Goal: Task Accomplishment & Management: Manage account settings

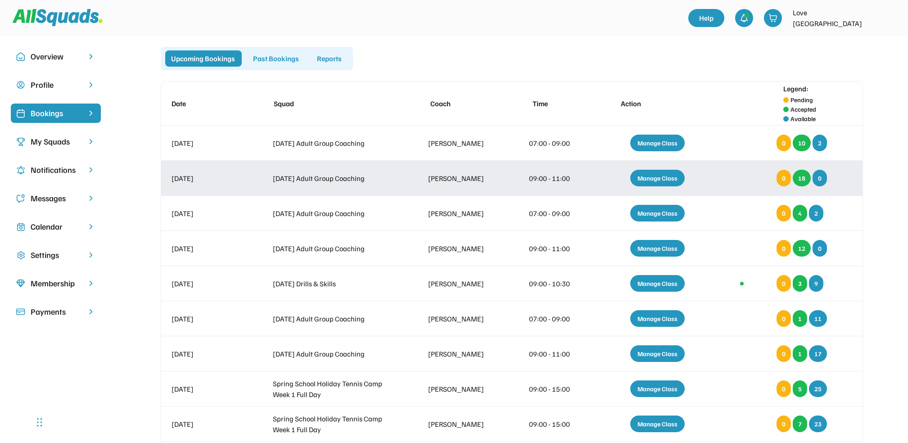
click at [662, 174] on div "Manage Class" at bounding box center [658, 178] width 54 height 17
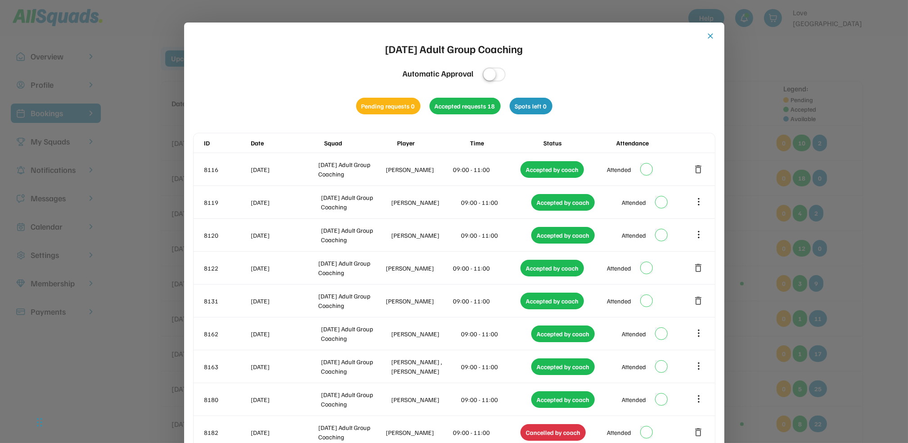
click at [710, 33] on button "close" at bounding box center [711, 36] width 9 height 9
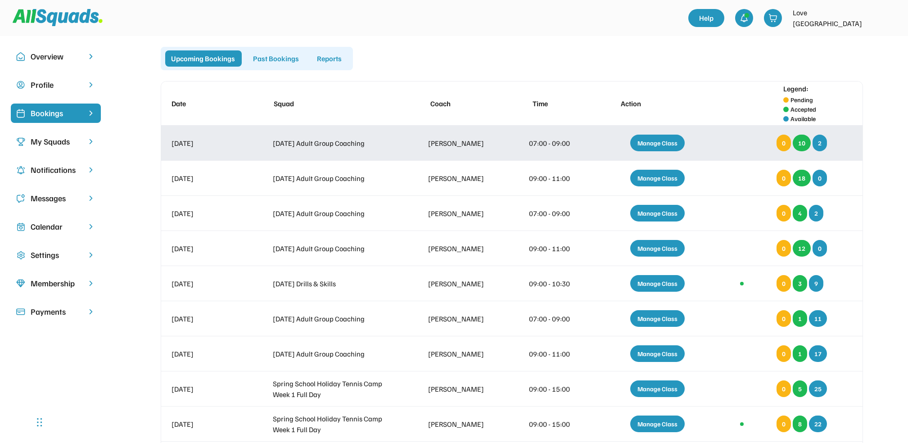
click at [661, 139] on div "Manage Class" at bounding box center [658, 143] width 54 height 17
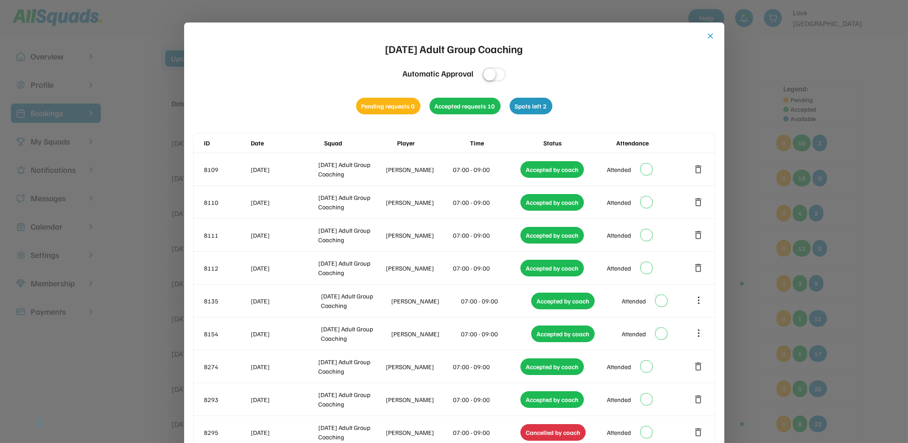
click at [710, 34] on button "close" at bounding box center [711, 36] width 9 height 9
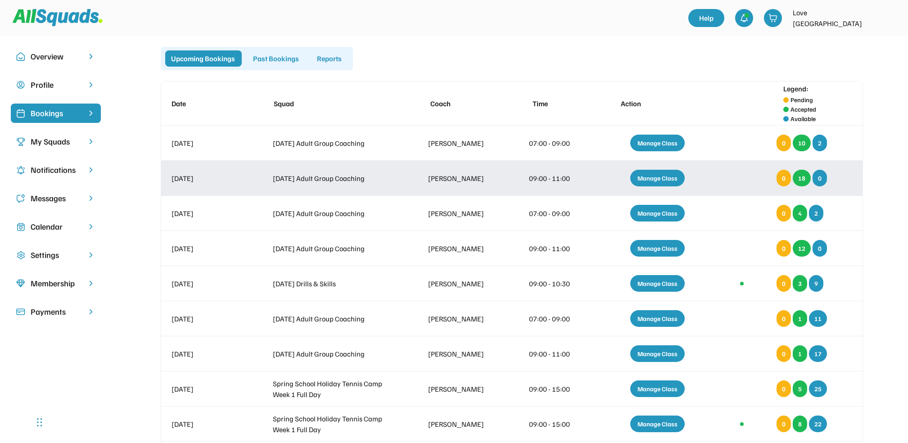
click at [654, 173] on div "Manage Class" at bounding box center [658, 178] width 54 height 17
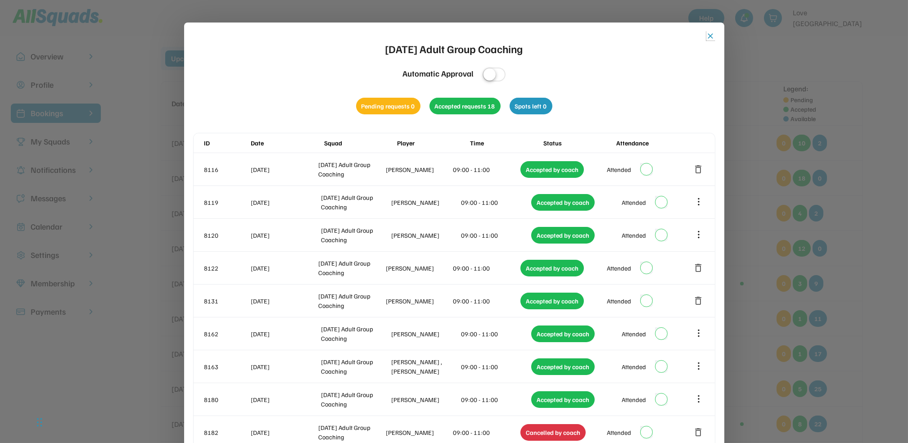
click at [710, 35] on button "close" at bounding box center [711, 36] width 9 height 9
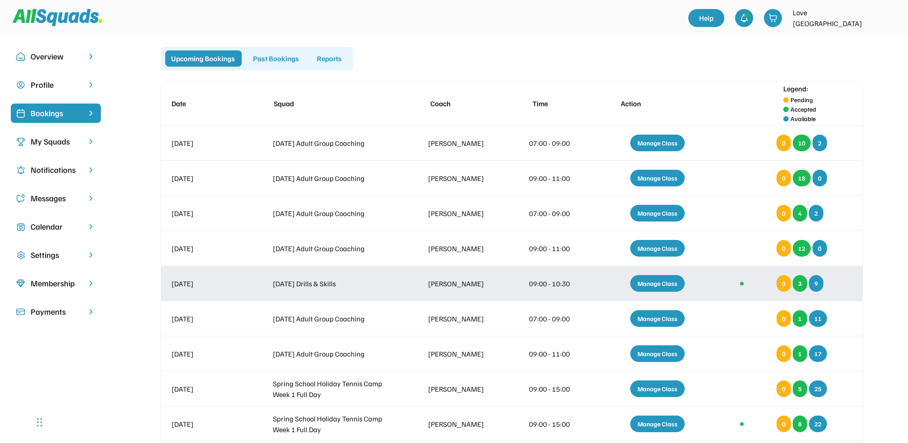
click at [653, 281] on div "Manage Class" at bounding box center [658, 283] width 54 height 17
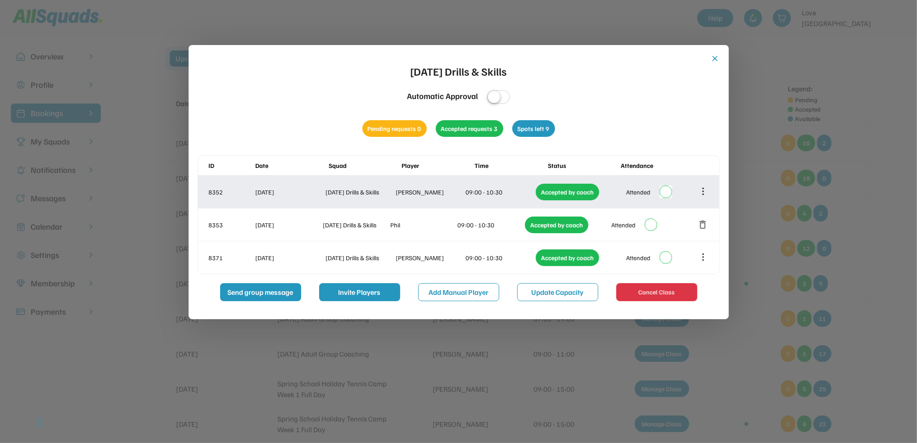
click at [702, 188] on icon at bounding box center [704, 191] width 10 height 10
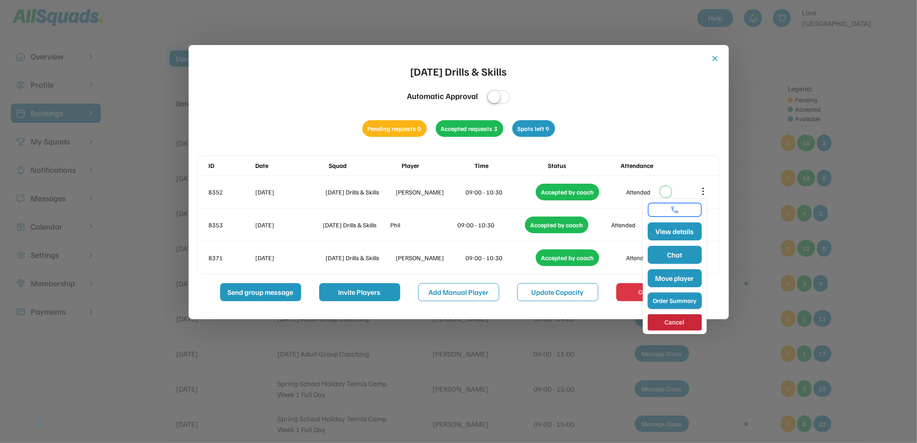
click at [669, 297] on button "Order Summary" at bounding box center [675, 301] width 54 height 16
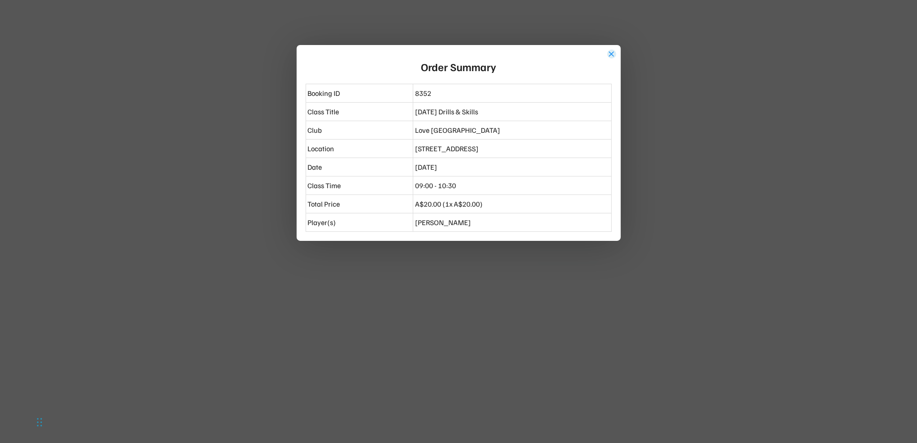
click at [611, 51] on button "close" at bounding box center [612, 54] width 9 height 9
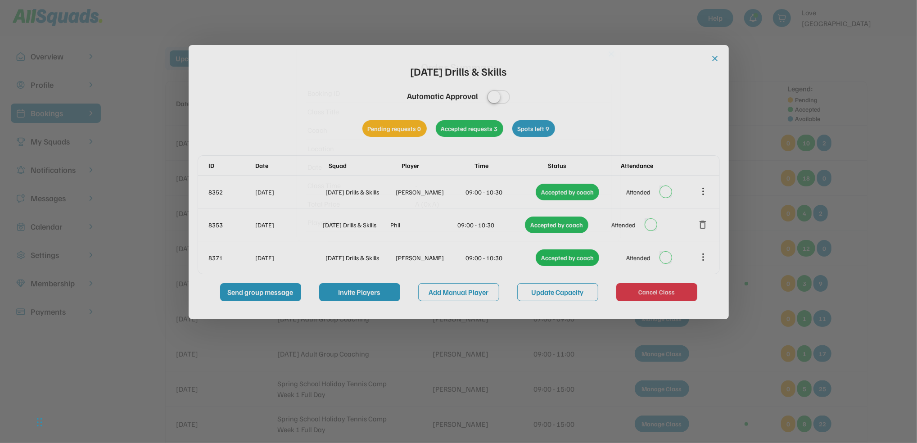
click at [611, 51] on body "Overview Profile Bookings My Squads Notifications Messages Calendar Settings Me…" at bounding box center [458, 221] width 917 height 443
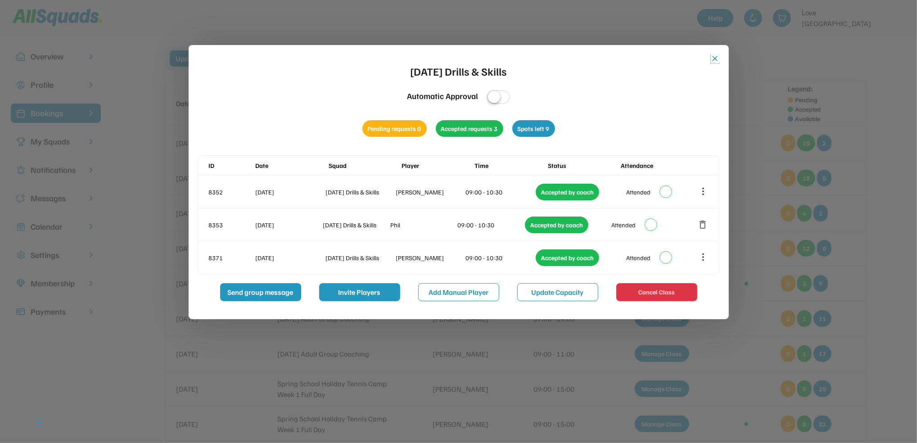
click at [717, 58] on button "close" at bounding box center [715, 58] width 9 height 9
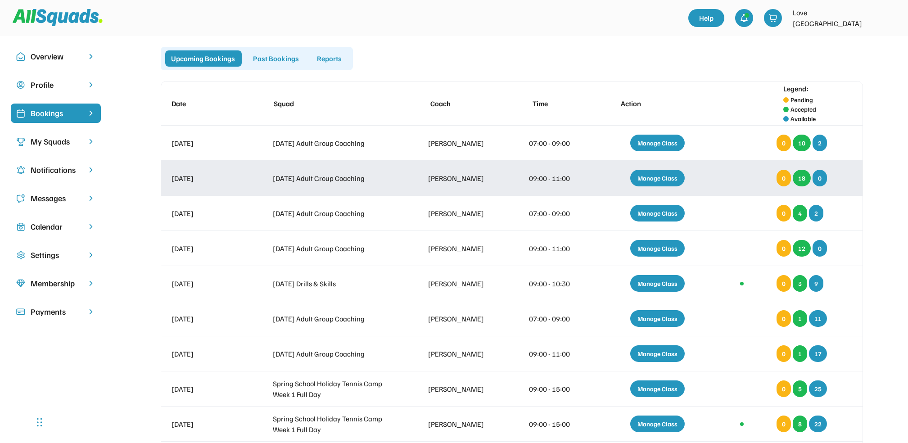
click at [655, 178] on div "Manage Class" at bounding box center [658, 178] width 54 height 17
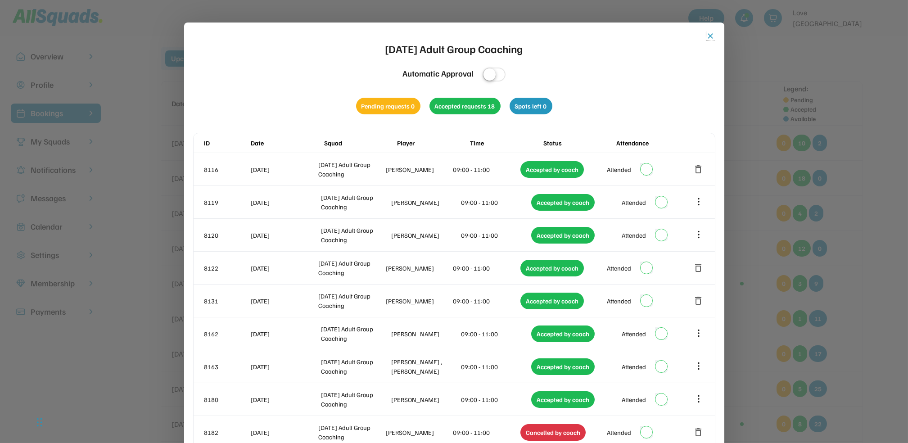
click at [709, 32] on button "close" at bounding box center [711, 36] width 9 height 9
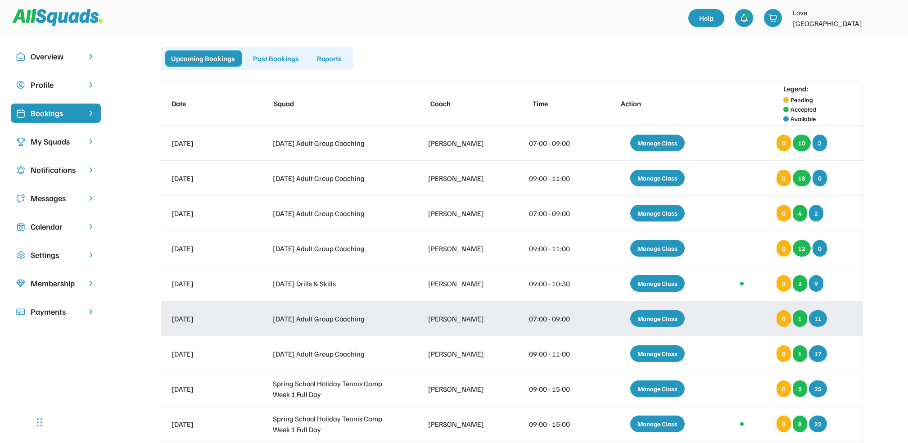
click at [665, 318] on div "Manage Class" at bounding box center [658, 318] width 54 height 17
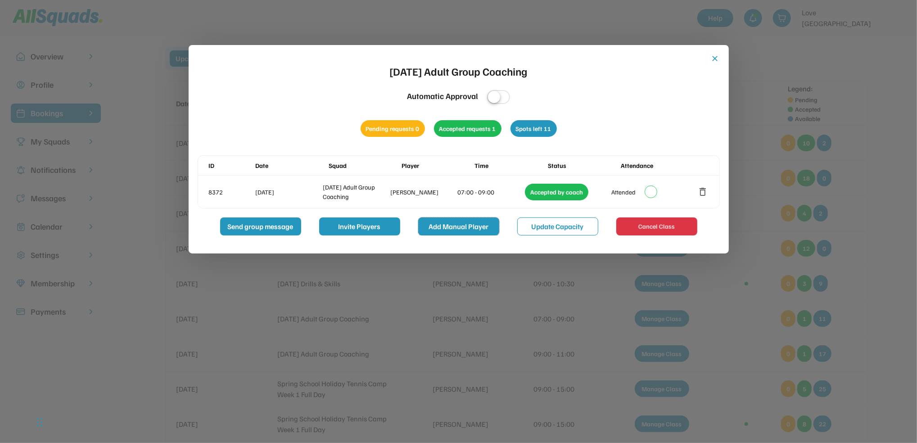
click at [448, 222] on button "Add Manual Player" at bounding box center [458, 227] width 81 height 18
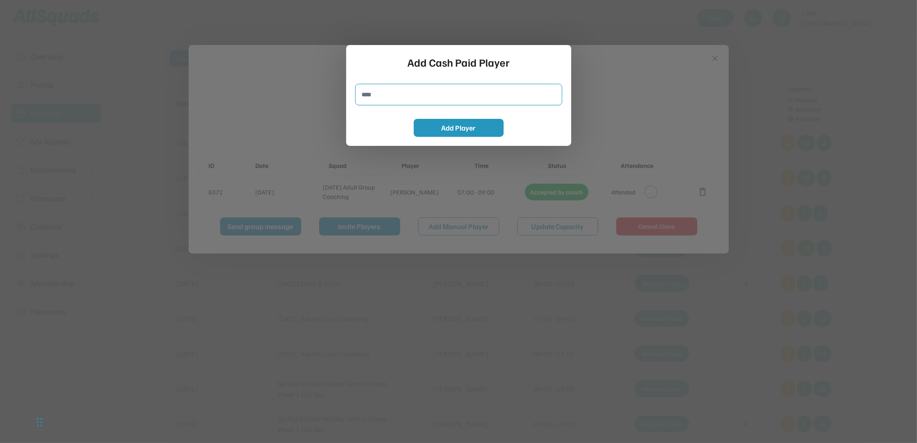
click at [378, 93] on input "input" at bounding box center [458, 95] width 207 height 22
type input "**********"
click at [463, 126] on button "Add Player" at bounding box center [459, 128] width 90 height 18
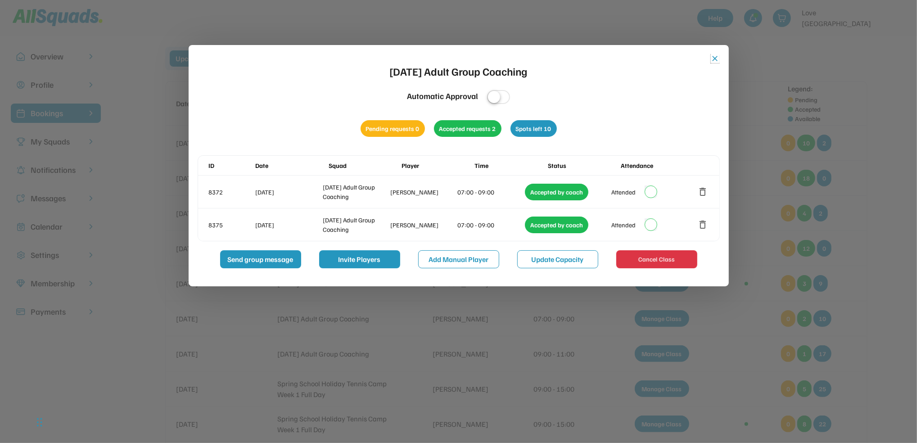
click at [715, 57] on button "close" at bounding box center [715, 58] width 9 height 9
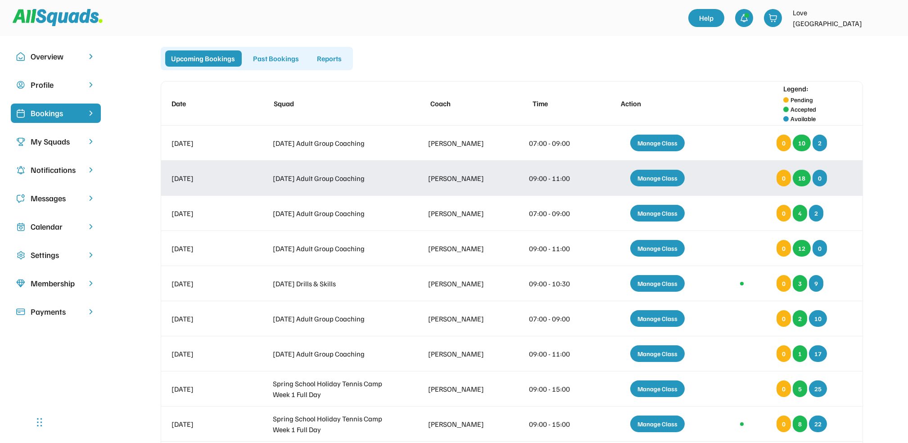
click at [659, 175] on div "Manage Class" at bounding box center [658, 178] width 54 height 17
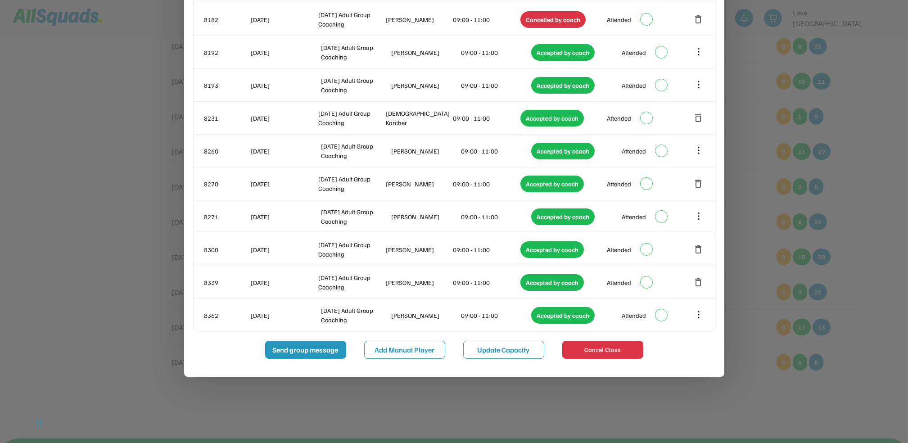
scroll to position [422, 0]
